Goal: Task Accomplishment & Management: Manage account settings

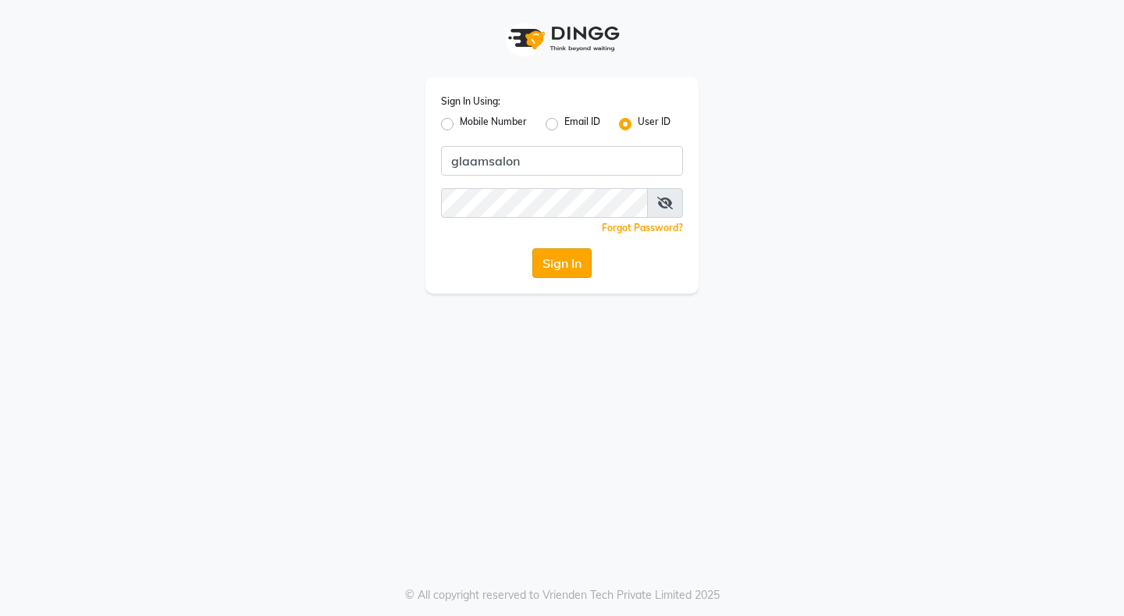
click at [571, 267] on button "Sign In" at bounding box center [561, 263] width 59 height 30
type input "glaamsalon"
click at [562, 262] on button "Sign In" at bounding box center [561, 263] width 59 height 30
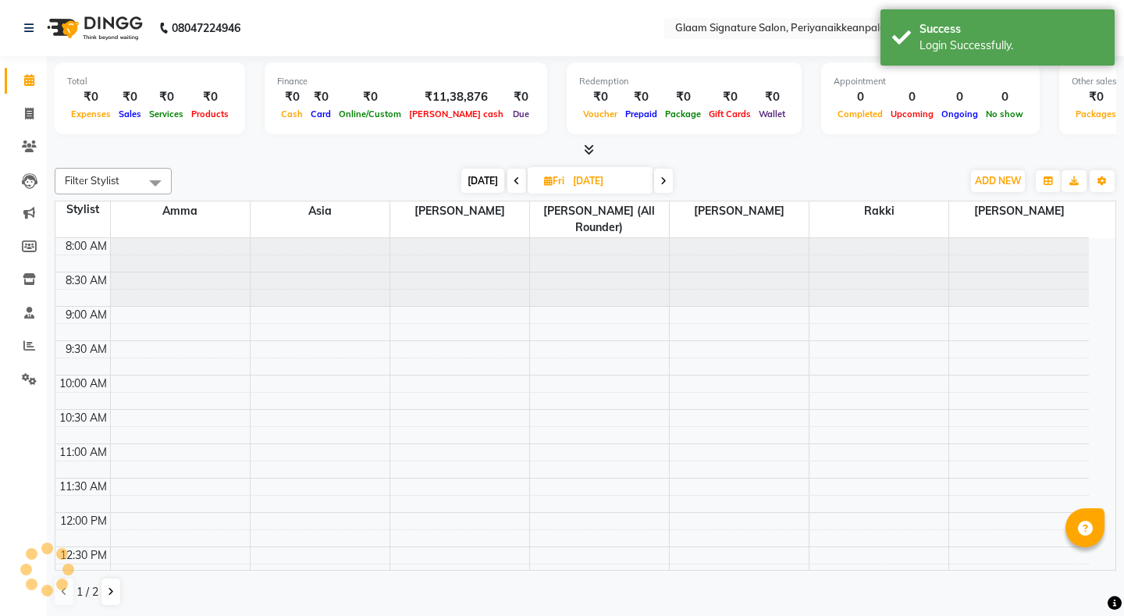
select select "en"
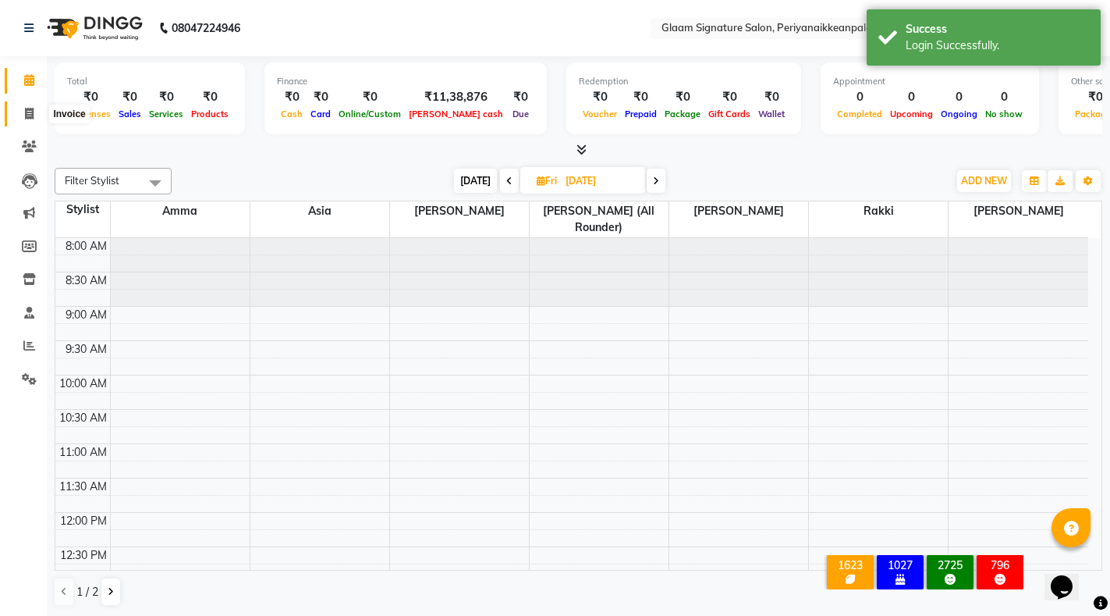
click at [23, 108] on span at bounding box center [29, 114] width 27 height 18
select select "service"
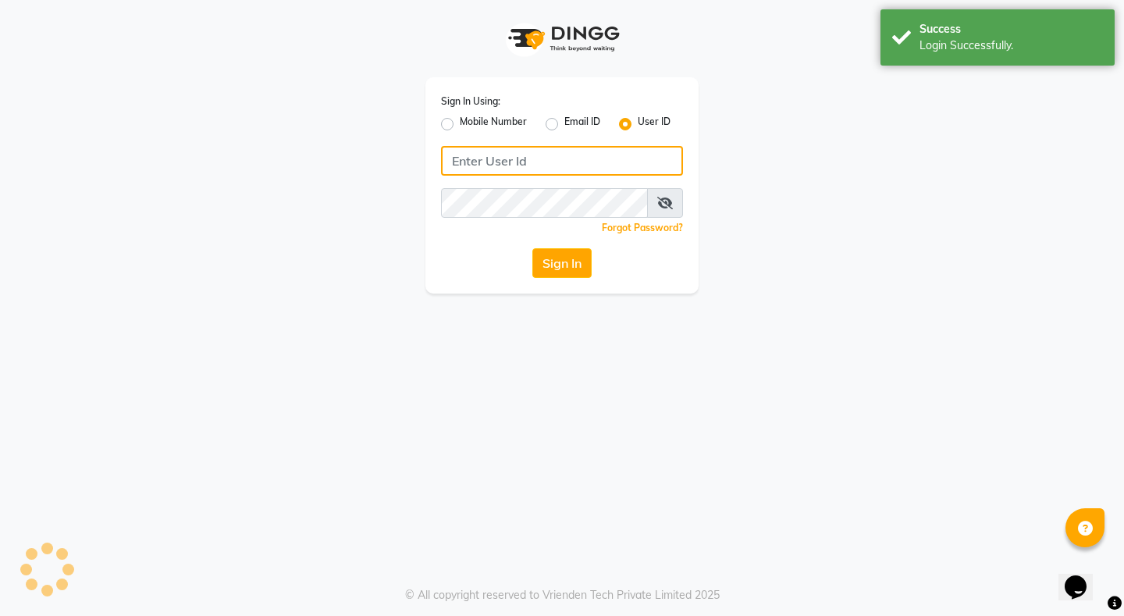
type input "glaamsalon"
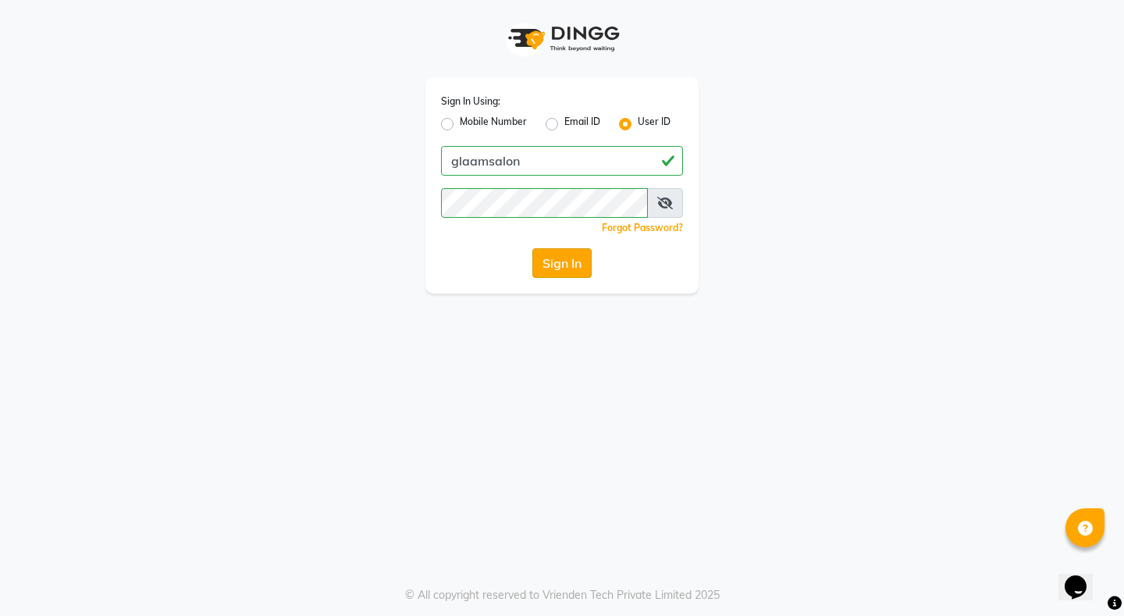
click at [556, 260] on button "Sign In" at bounding box center [561, 263] width 59 height 30
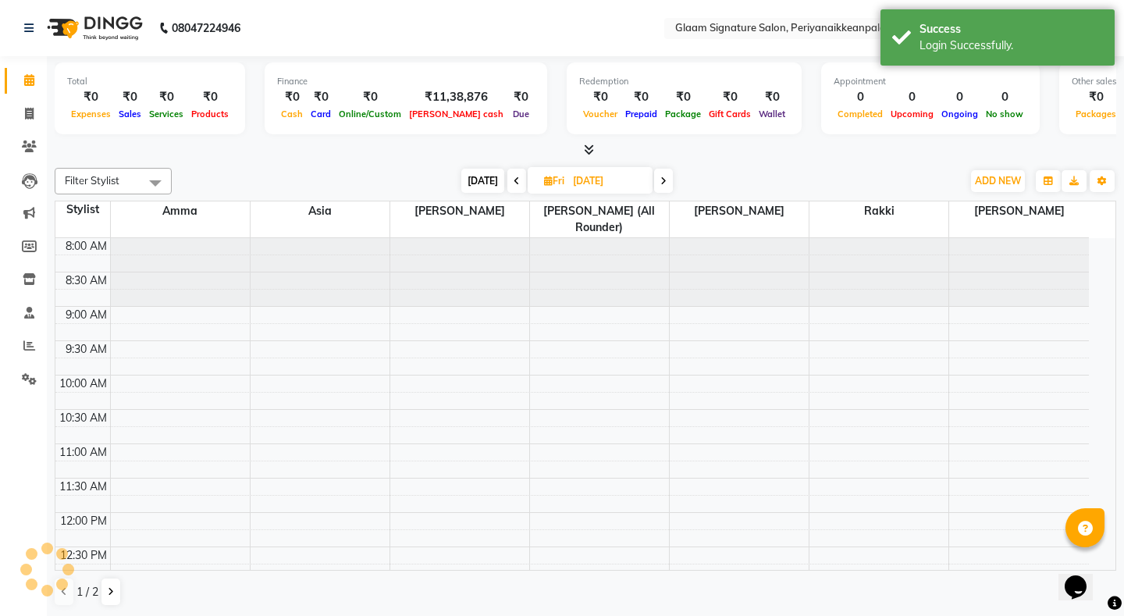
select select "en"
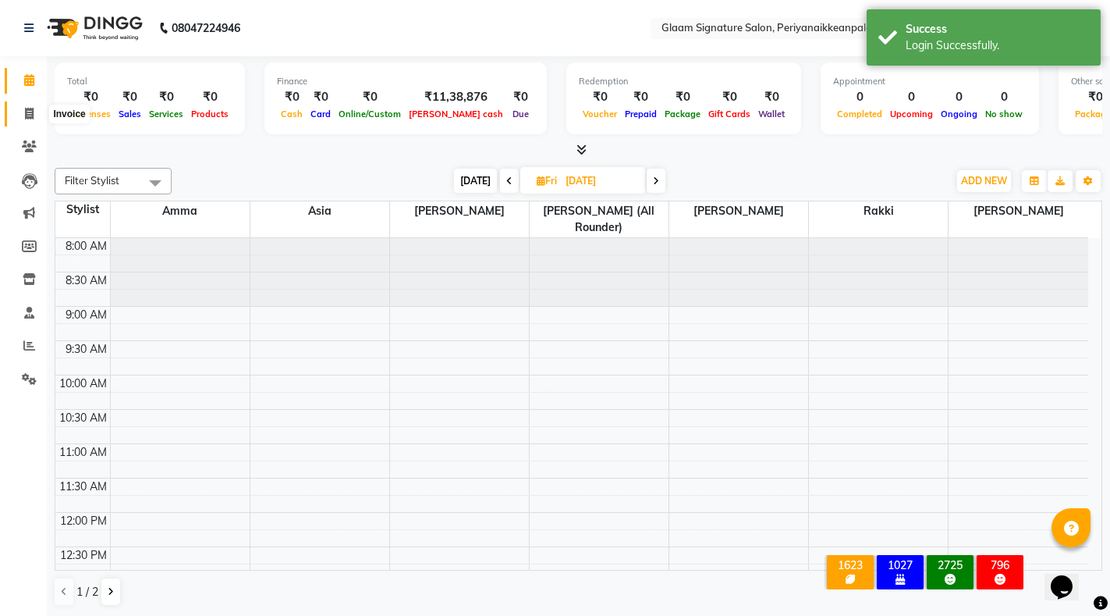
click at [30, 114] on icon at bounding box center [29, 114] width 9 height 12
select select "service"
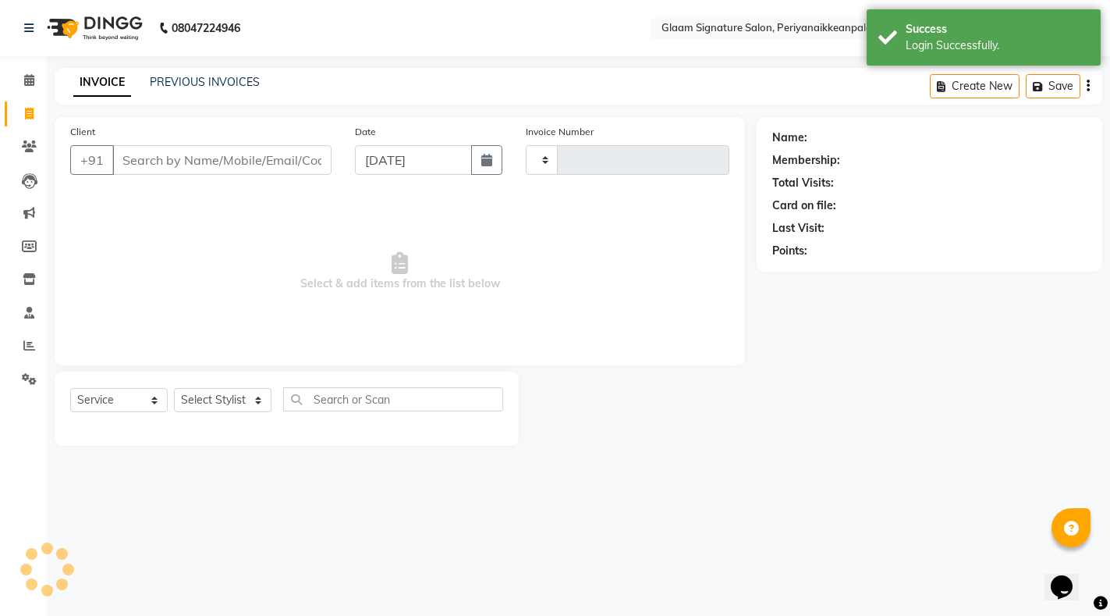
type input "0957"
select select "4039"
click at [193, 86] on link "PREVIOUS INVOICES" at bounding box center [205, 82] width 110 height 14
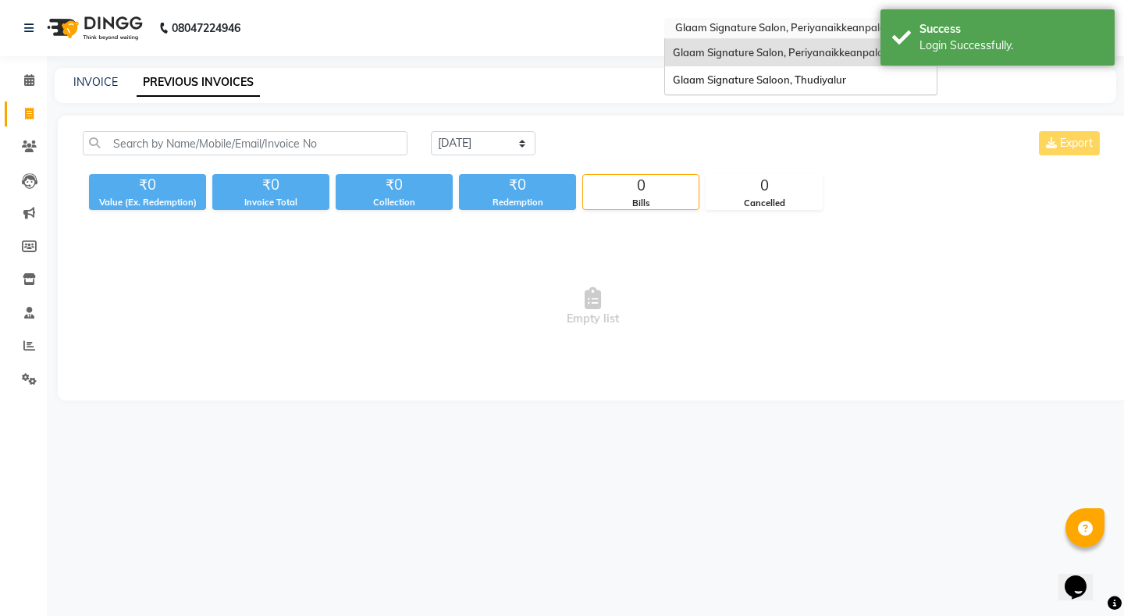
click at [715, 22] on input "text" at bounding box center [785, 30] width 226 height 16
click at [733, 84] on span "Glaam Signature Saloon, Thudiyalur" at bounding box center [759, 79] width 173 height 12
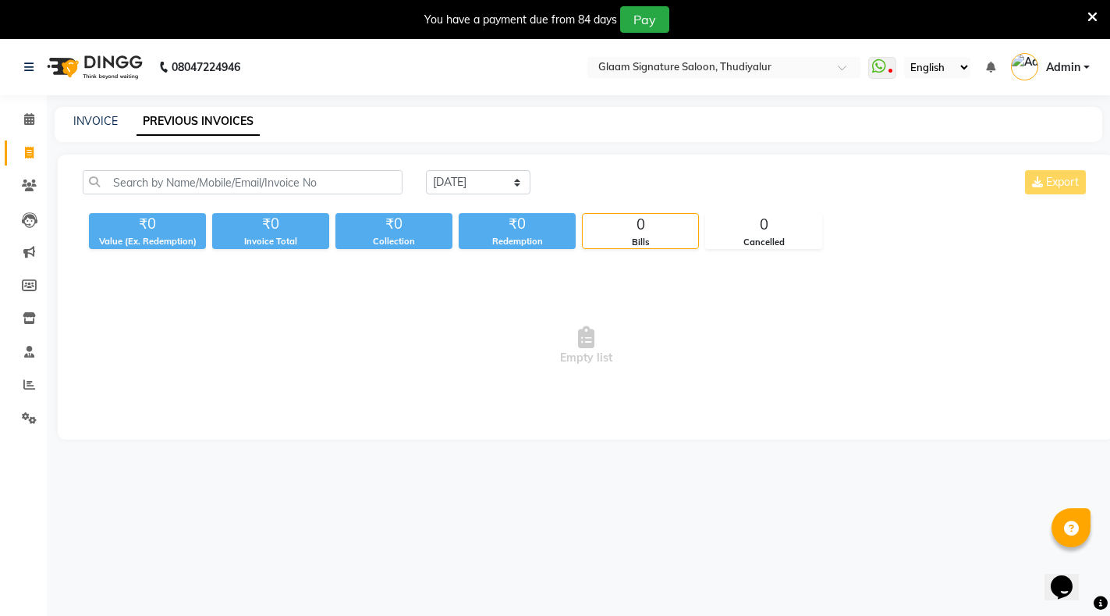
click at [98, 113] on div "INVOICE" at bounding box center [95, 121] width 44 height 16
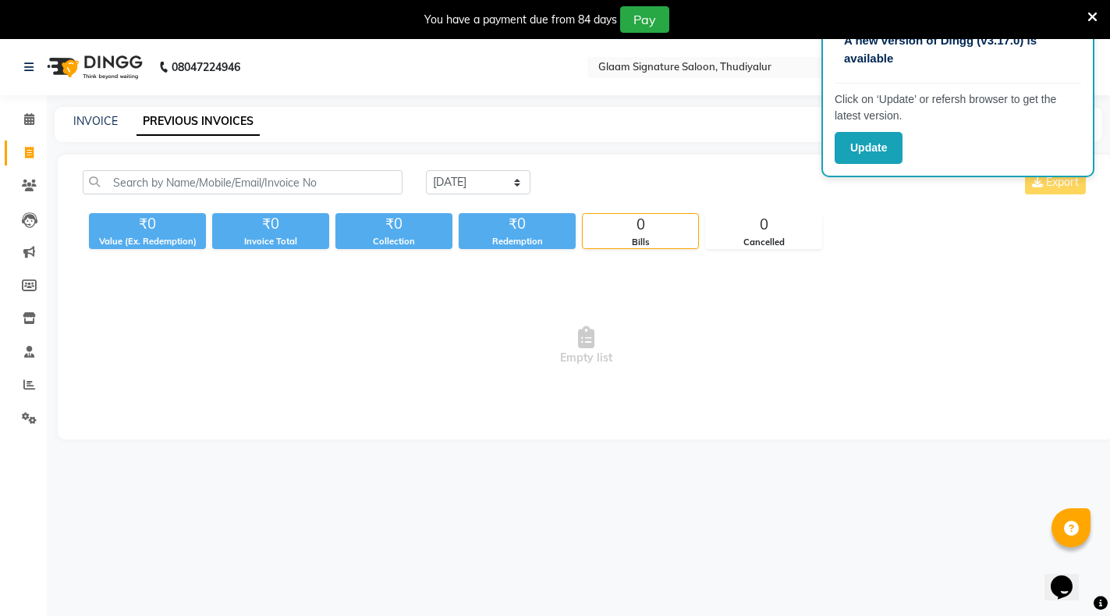
click at [1093, 15] on icon at bounding box center [1093, 17] width 10 height 14
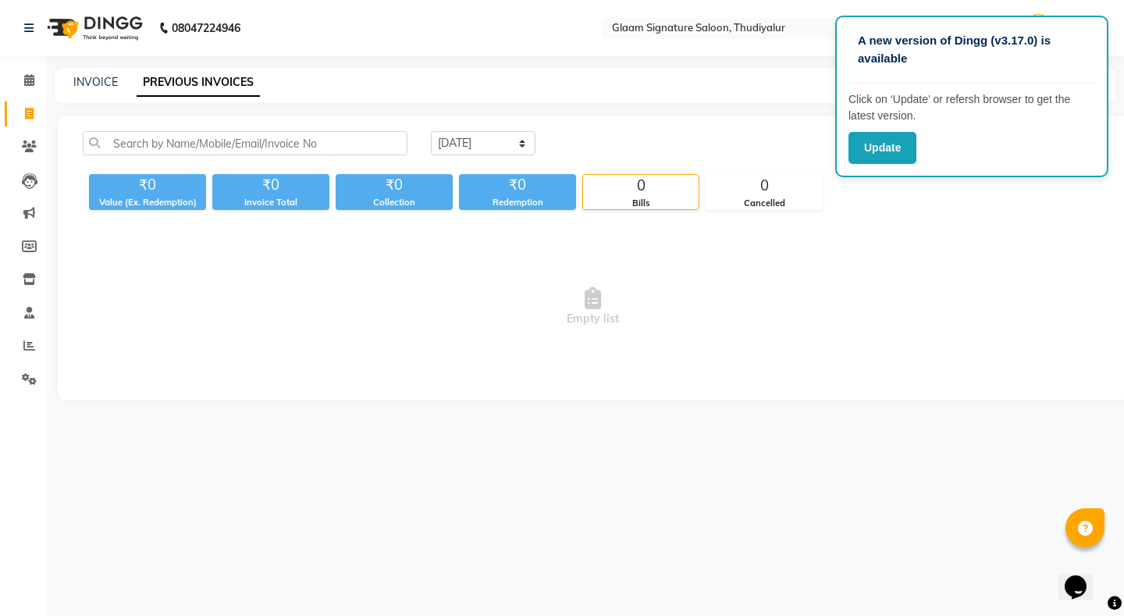
click at [950, 197] on div "₹0 Value (Ex. Redemption) ₹0 Invoice Total ₹0 Collection ₹0 Redemption 0 Bills …" at bounding box center [593, 189] width 1020 height 42
drag, startPoint x: 1072, startPoint y: 35, endPoint x: 1070, endPoint y: 112, distance: 76.5
click at [1070, 112] on div "A new version of Dingg (v3.17.0) is available Click on ‘Update’ or refersh brow…" at bounding box center [971, 97] width 273 height 162
click at [999, 265] on span "Empty list" at bounding box center [593, 307] width 1020 height 156
click at [974, 228] on div "Today Yesterday Custom Range Export ₹0 Value (Ex. Redemption) ₹0 Invoice Total …" at bounding box center [593, 257] width 1070 height 285
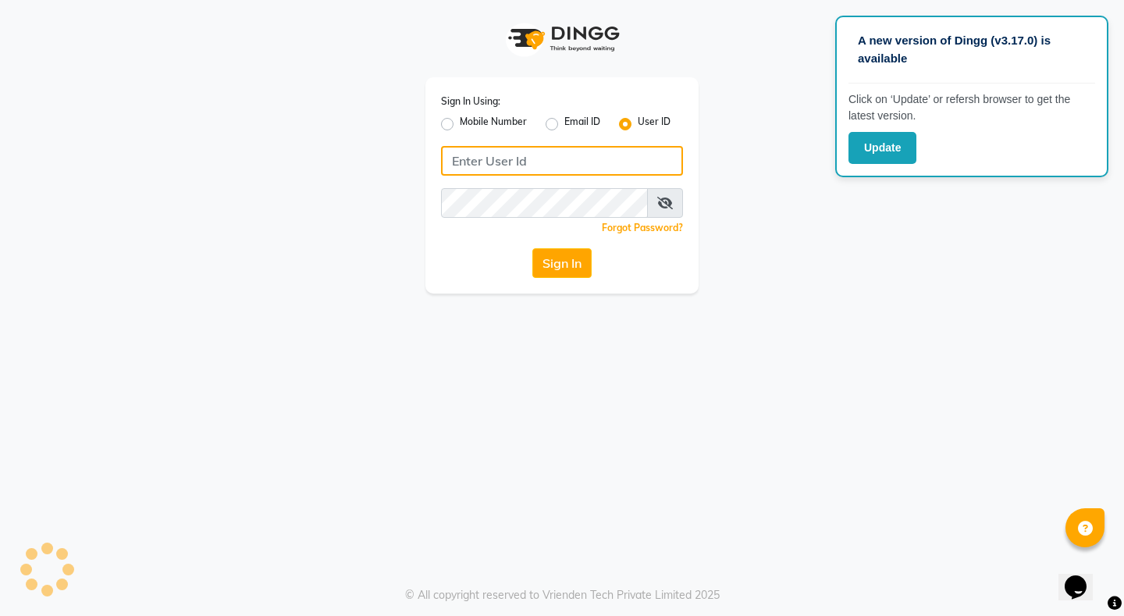
type input "glaamsalon"
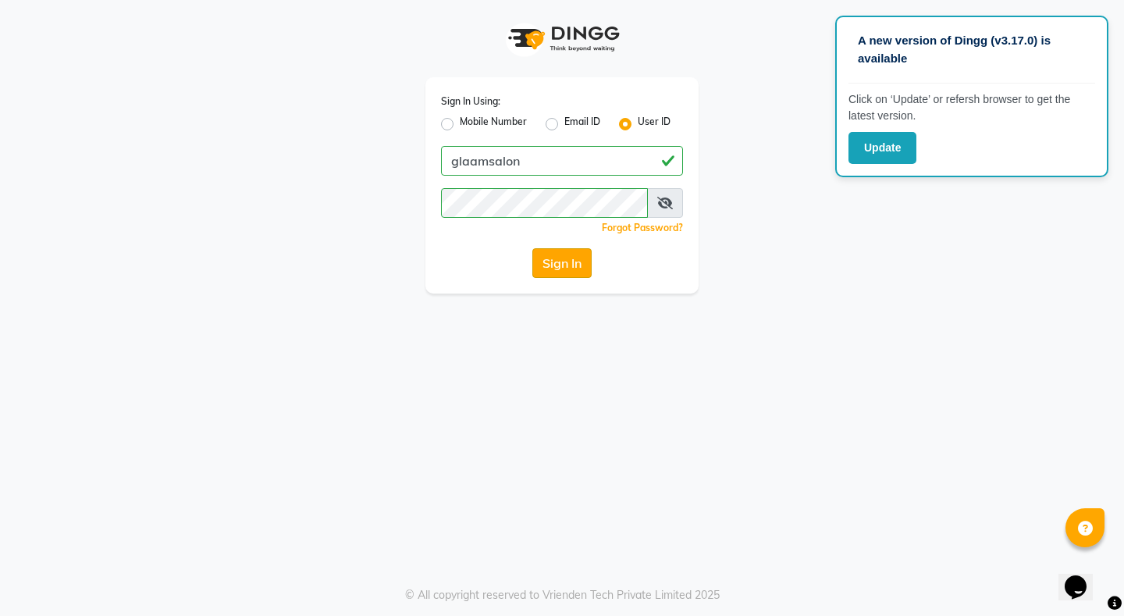
click at [556, 271] on button "Sign In" at bounding box center [561, 263] width 59 height 30
click at [560, 269] on button "Sign In" at bounding box center [561, 263] width 59 height 30
click at [563, 267] on button "Sign In" at bounding box center [561, 263] width 59 height 30
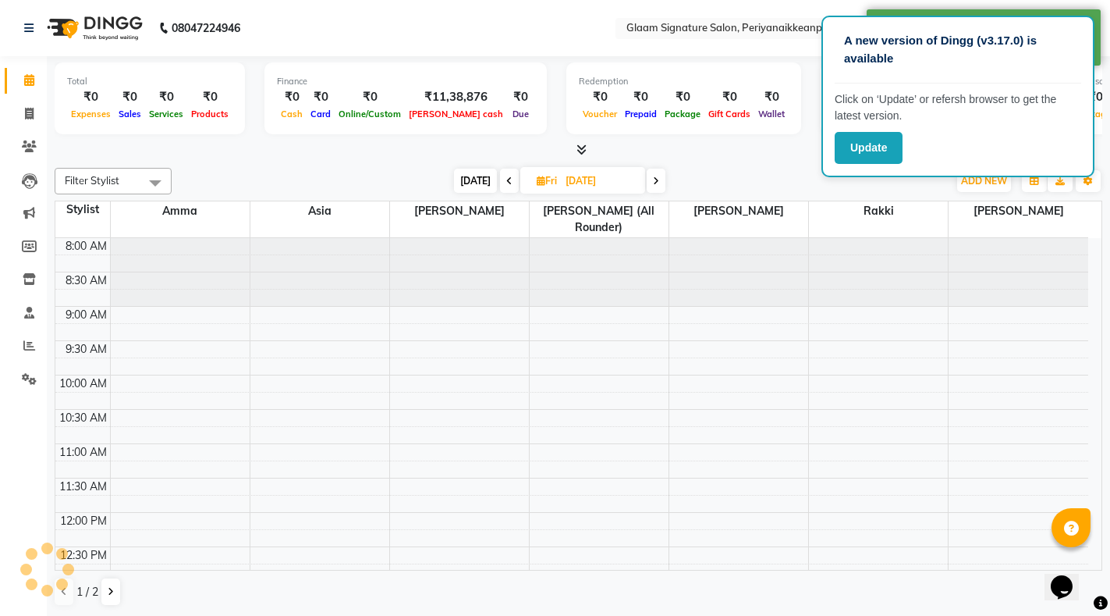
select select "en"
